Goal: Task Accomplishment & Management: Complete application form

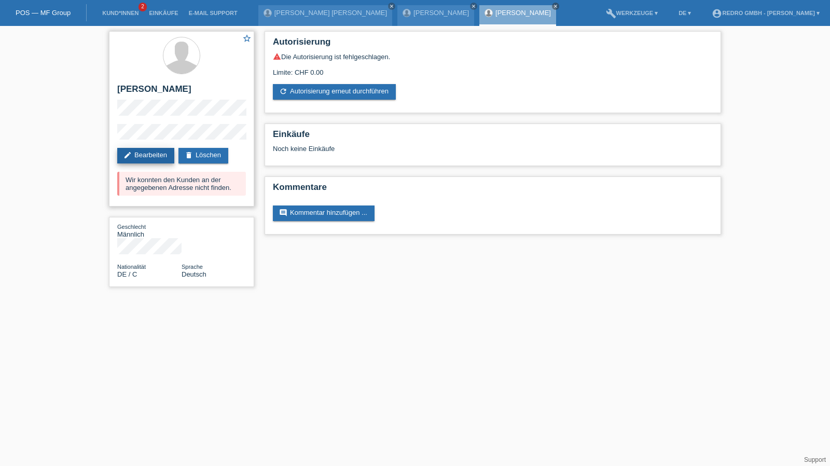
click at [138, 158] on link "edit Bearbeiten" at bounding box center [145, 156] width 57 height 16
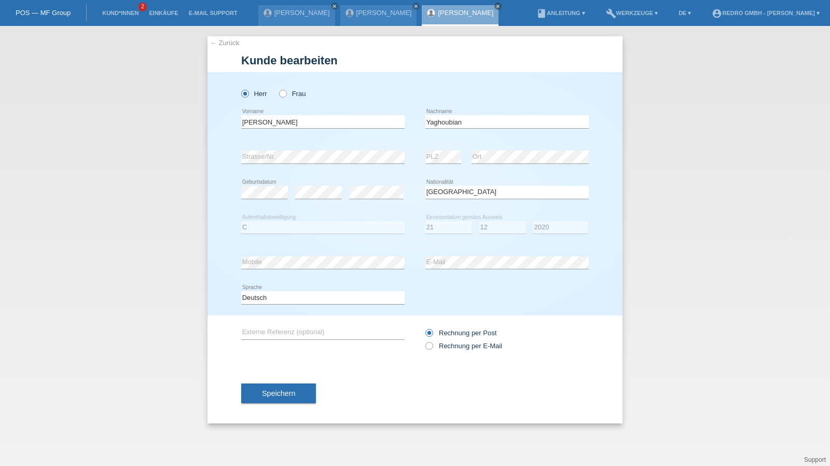
select select "DE"
select select "C"
select select "21"
select select "12"
select select "2020"
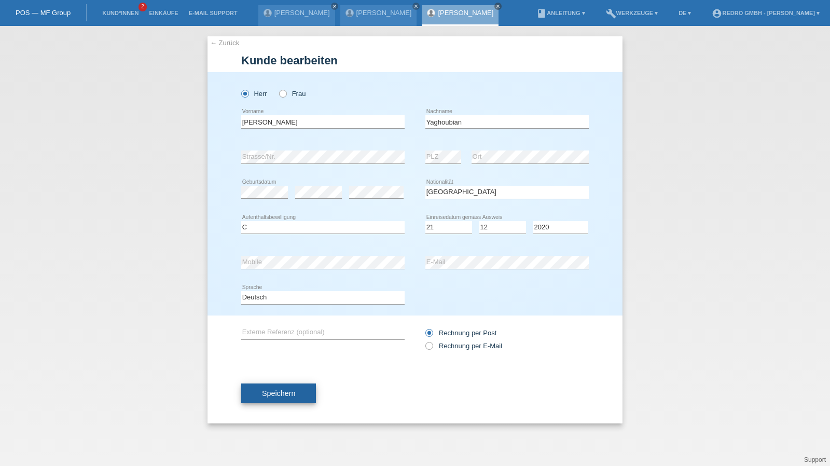
click at [281, 396] on span "Speichern" at bounding box center [278, 393] width 33 height 8
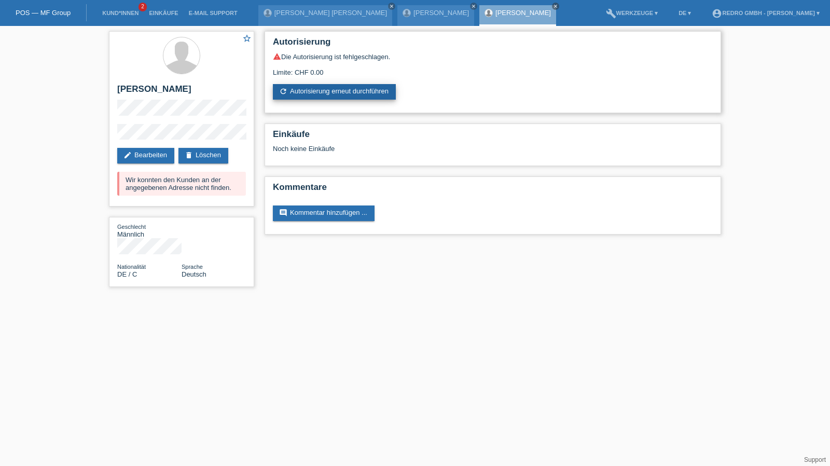
click at [330, 95] on link "refresh Autorisierung erneut durchführen" at bounding box center [334, 92] width 123 height 16
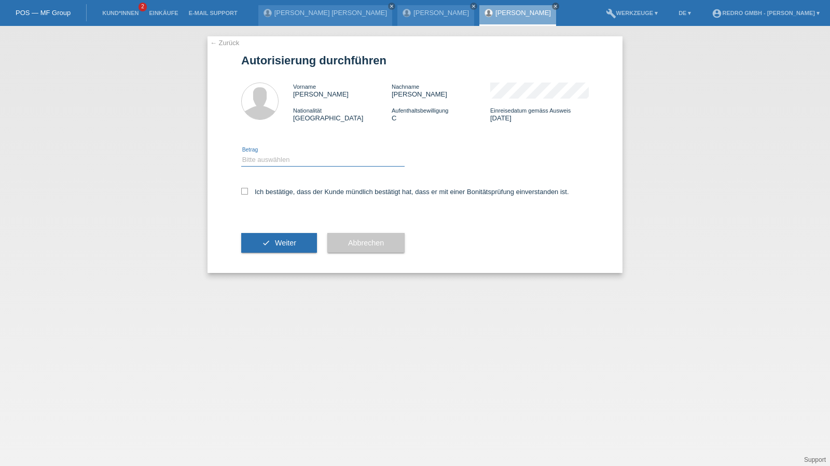
drag, startPoint x: 277, startPoint y: 161, endPoint x: 277, endPoint y: 166, distance: 5.2
click at [277, 161] on select "Bitte auswählen CHF 1.00 - CHF 499.00 CHF 500.00 - CHF 1'999.00 CHF 2'000.00 - …" at bounding box center [322, 159] width 163 height 12
select select "1"
click at [241, 153] on select "Bitte auswählen CHF 1.00 - CHF 499.00 CHF 500.00 - CHF 1'999.00 CHF 2'000.00 - …" at bounding box center [322, 159] width 163 height 12
click at [270, 190] on label "Ich bestätige, dass der Kunde mündlich bestätigt hat, dass er mit einer Bonität…" at bounding box center [405, 192] width 328 height 8
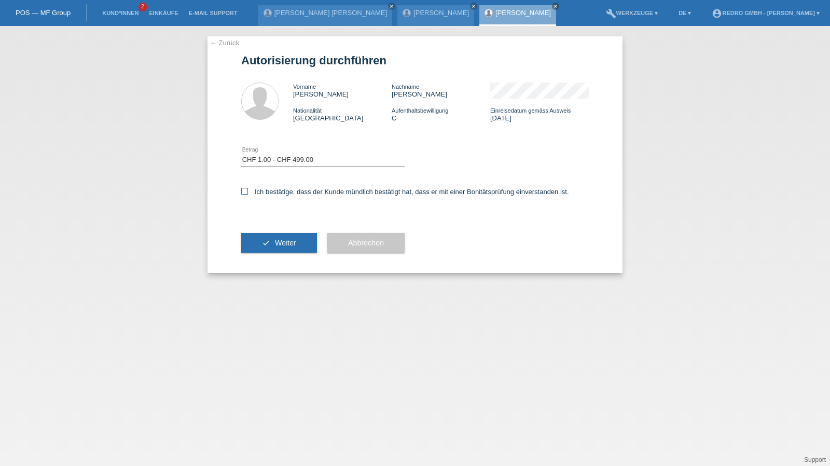
click at [248, 190] on input "Ich bestätige, dass der Kunde mündlich bestätigt hat, dass er mit einer Bonität…" at bounding box center [244, 191] width 7 height 7
checkbox input "true"
click at [278, 242] on span "Weiter" at bounding box center [285, 243] width 21 height 8
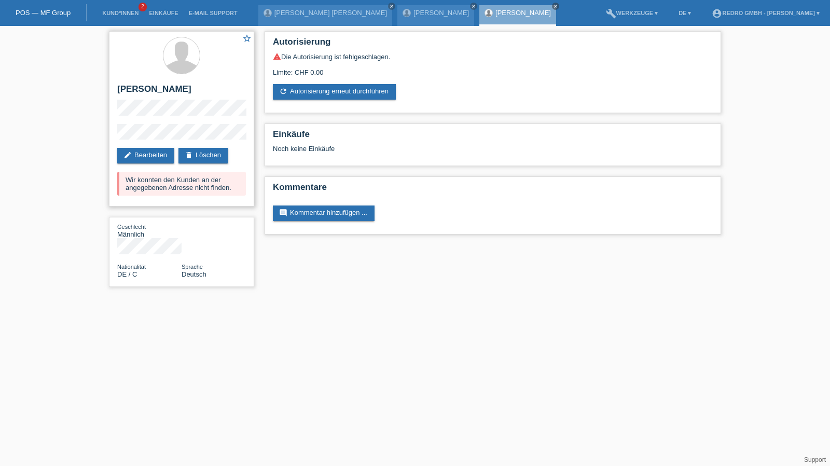
click at [146, 89] on h2 "[PERSON_NAME]" at bounding box center [181, 92] width 129 height 16
click at [142, 183] on div "Wir konnten den Kunden an der angegebenen Adresse nicht finden." at bounding box center [181, 184] width 129 height 24
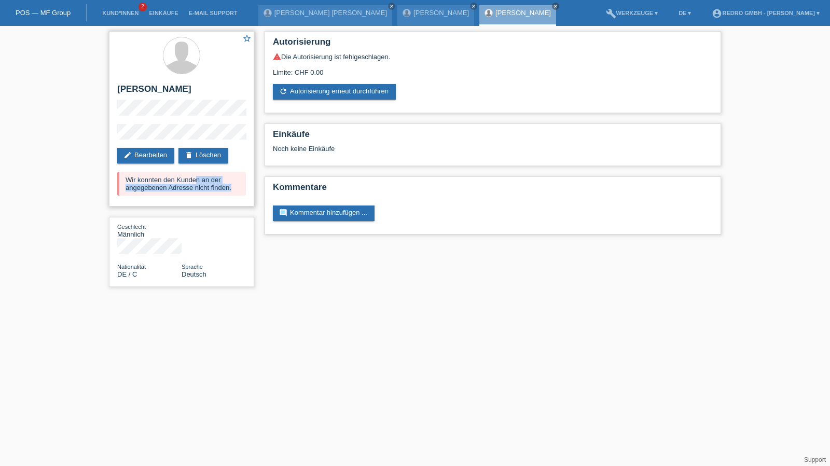
click at [142, 183] on div "Wir konnten den Kunden an der angegebenen Adresse nicht finden." at bounding box center [181, 184] width 129 height 24
copy div "Wir konnten den Kunden an der angegebenen Adresse nicht finden."
click at [117, 15] on link "Kund*innen" at bounding box center [120, 13] width 47 height 6
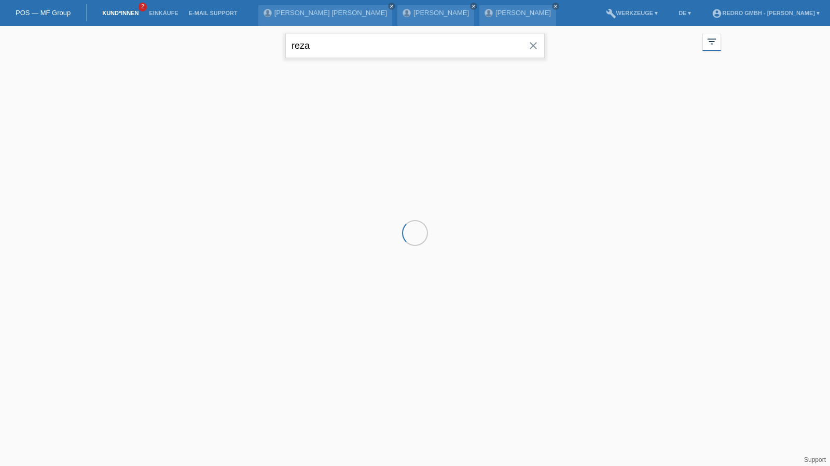
click at [355, 42] on input "reza" at bounding box center [414, 46] width 259 height 24
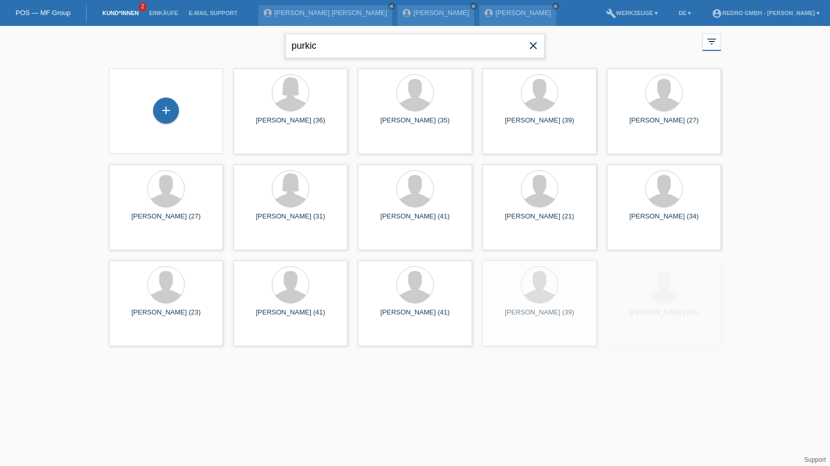
type input "purkic"
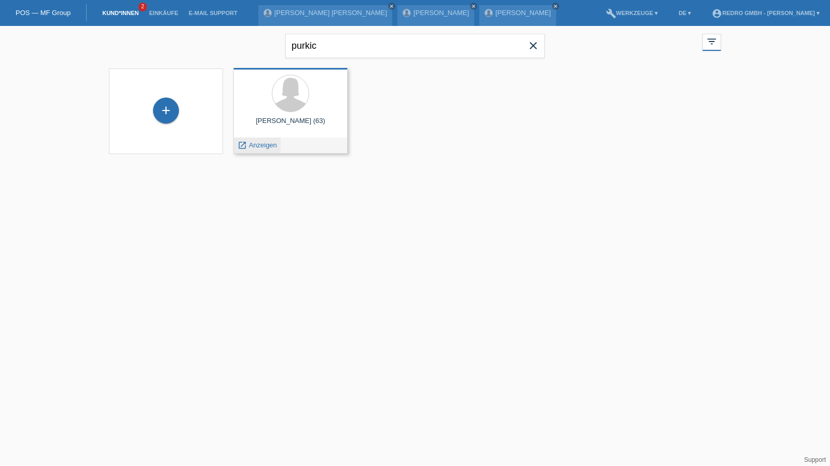
click at [268, 142] on span "Anzeigen" at bounding box center [263, 145] width 28 height 8
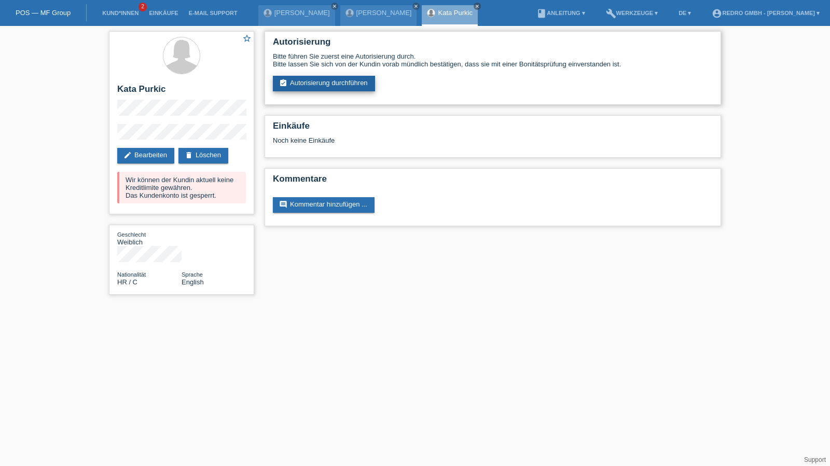
click at [322, 79] on link "assignment_turned_in Autorisierung durchführen" at bounding box center [324, 84] width 102 height 16
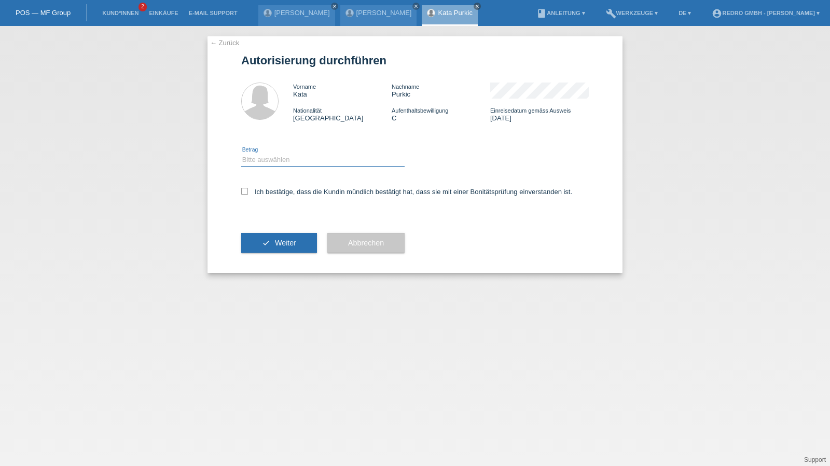
drag, startPoint x: 263, startPoint y: 156, endPoint x: 263, endPoint y: 165, distance: 9.3
click at [263, 156] on select "Bitte auswählen CHF 1.00 - CHF 499.00 CHF 500.00 - CHF 1'999.00 CHF 2'000.00 - …" at bounding box center [322, 159] width 163 height 12
select select "1"
click at [241, 153] on select "Bitte auswählen CHF 1.00 - CHF 499.00 CHF 500.00 - CHF 1'999.00 CHF 2'000.00 - …" at bounding box center [322, 159] width 163 height 12
click at [266, 193] on label "Ich bestätige, dass die Kundin mündlich bestätigt hat, dass sie mit einer Bonit…" at bounding box center [406, 192] width 331 height 8
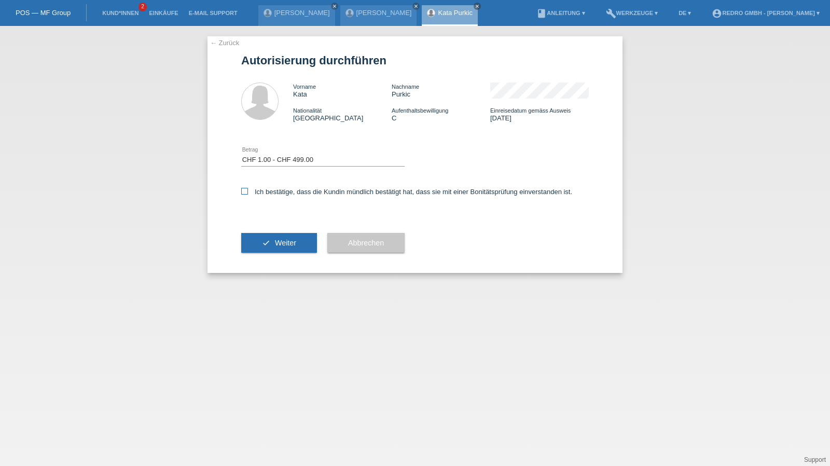
click at [248, 193] on input "Ich bestätige, dass die Kundin mündlich bestätigt hat, dass sie mit einer Bonit…" at bounding box center [244, 191] width 7 height 7
checkbox input "true"
click at [278, 252] on button "check Weiter" at bounding box center [279, 243] width 76 height 20
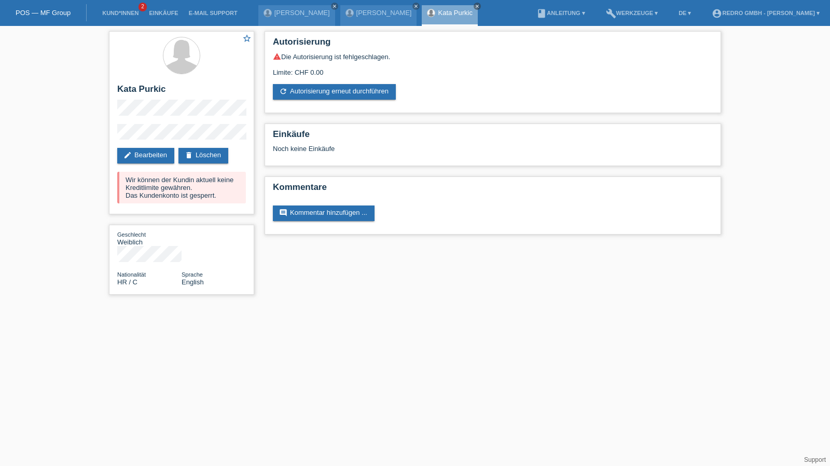
click at [90, 136] on div "star_border Kata Purkic edit Bearbeiten delete Löschen Wir können der Kundin ak…" at bounding box center [415, 165] width 830 height 279
